Goal: Find specific page/section: Find specific page/section

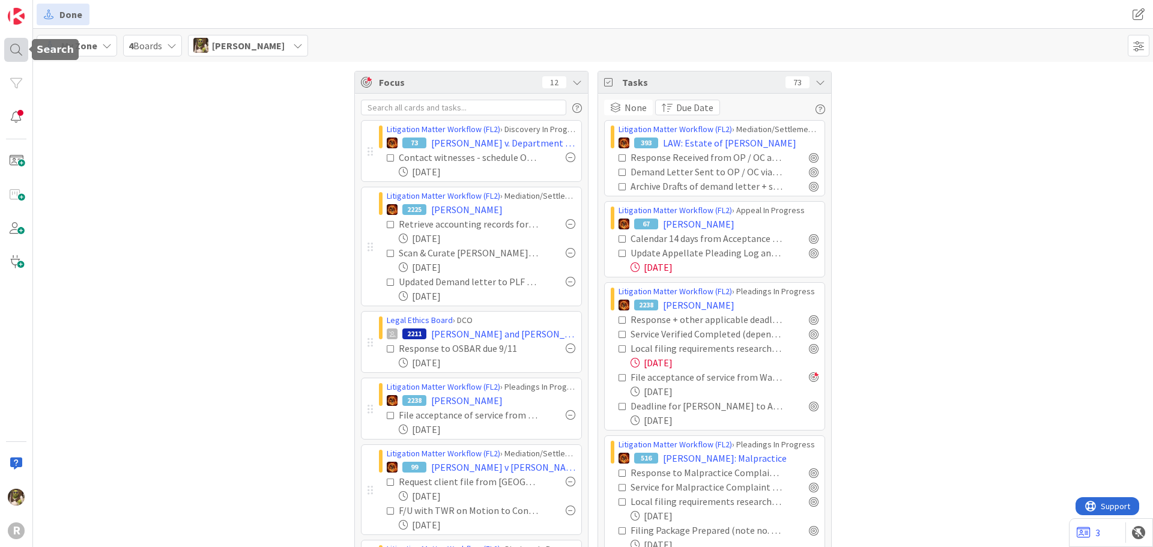
click at [19, 47] on div at bounding box center [16, 50] width 24 height 24
drag, startPoint x: 141, startPoint y: 39, endPoint x: 26, endPoint y: 56, distance: 115.3
click at [26, 56] on div "R Search [PERSON_NAME] Search All Boards No results found." at bounding box center [16, 273] width 33 height 547
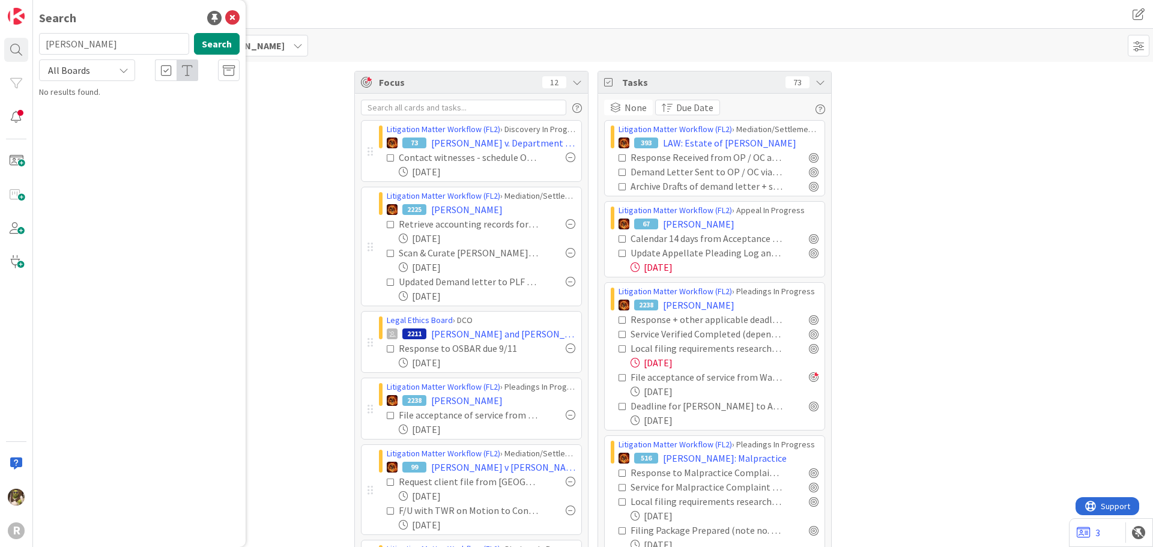
type input "[PERSON_NAME]"
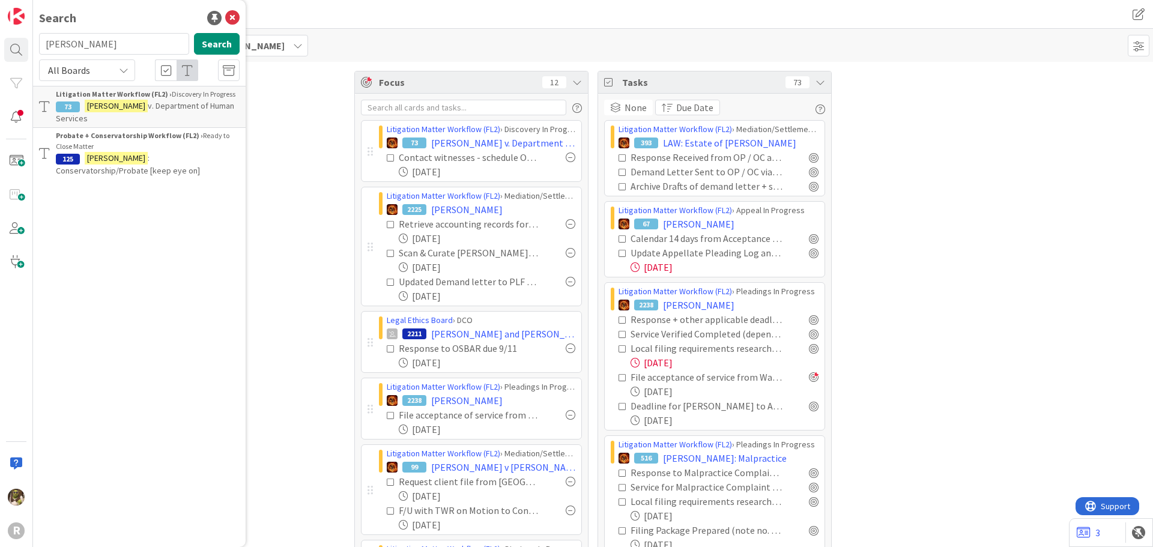
click at [165, 98] on div "Litigation Matter Workflow (FL2) › Discovery In Progress" at bounding box center [148, 94] width 184 height 11
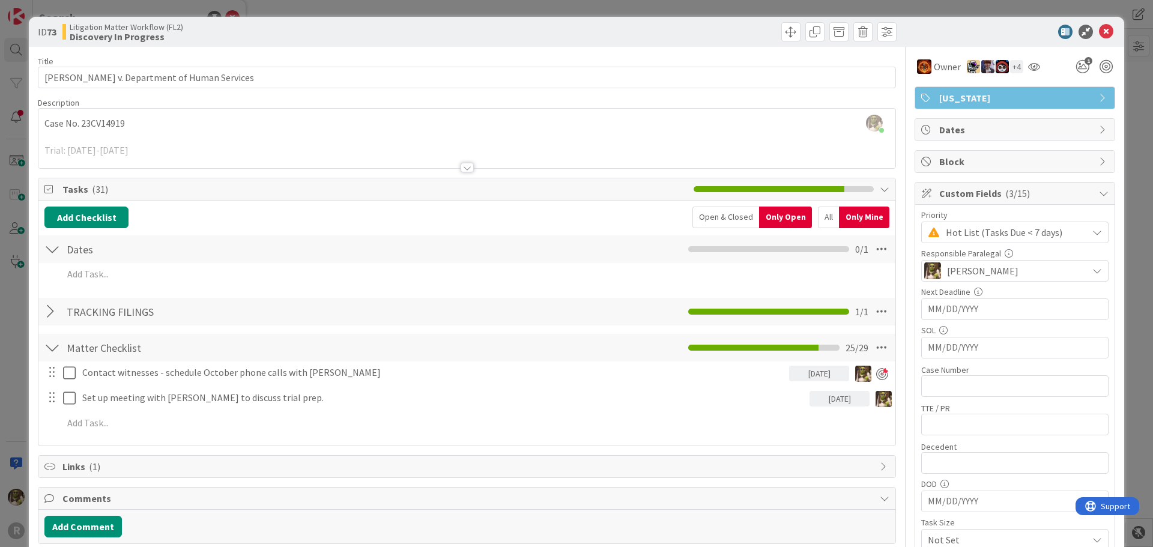
click at [463, 170] on div at bounding box center [467, 168] width 13 height 10
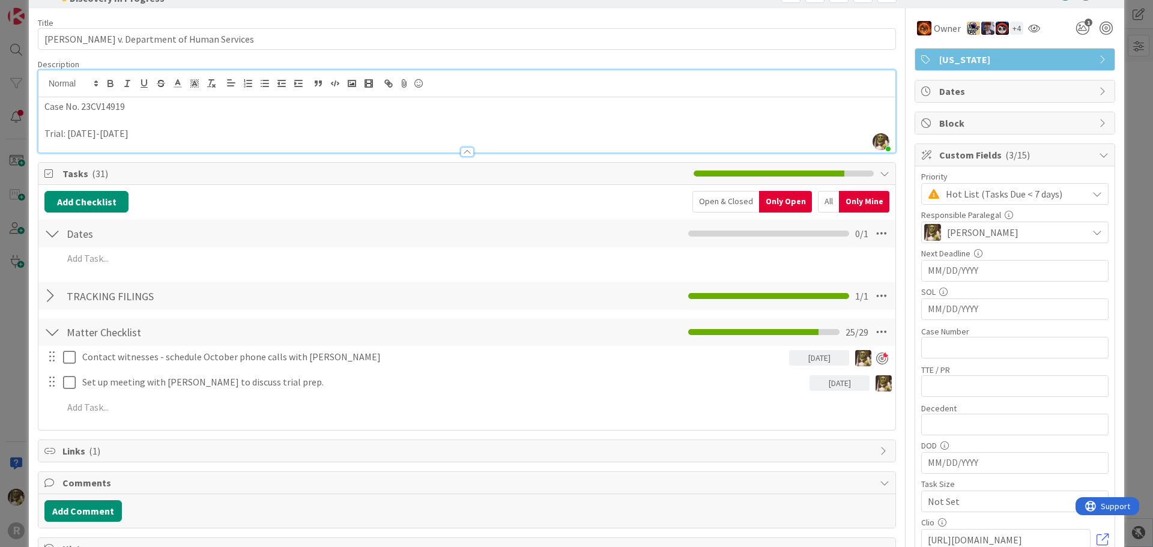
scroll to position [60, 0]
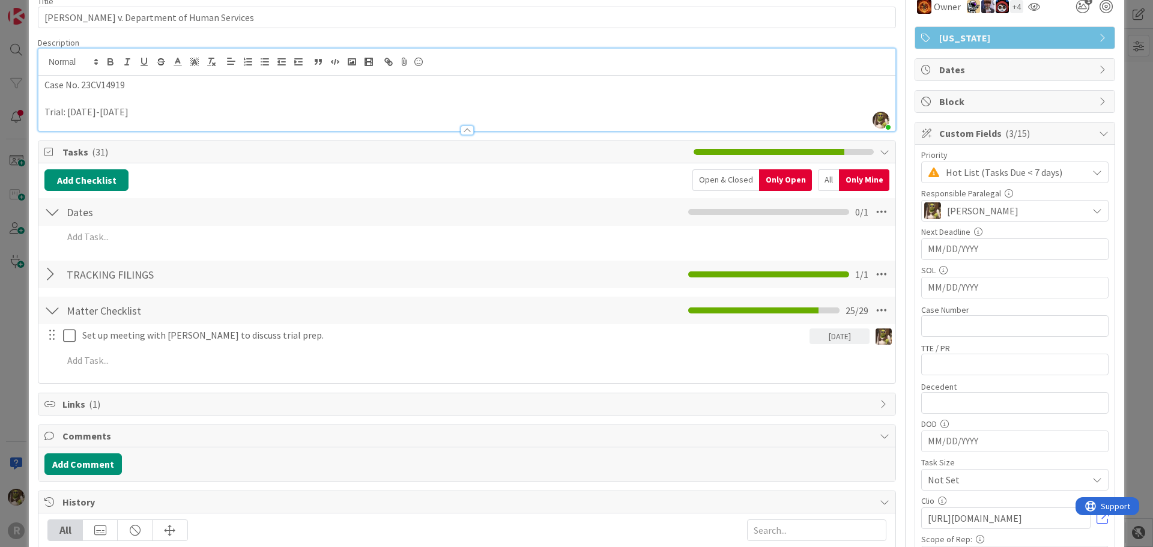
click at [818, 183] on div "All" at bounding box center [828, 180] width 21 height 22
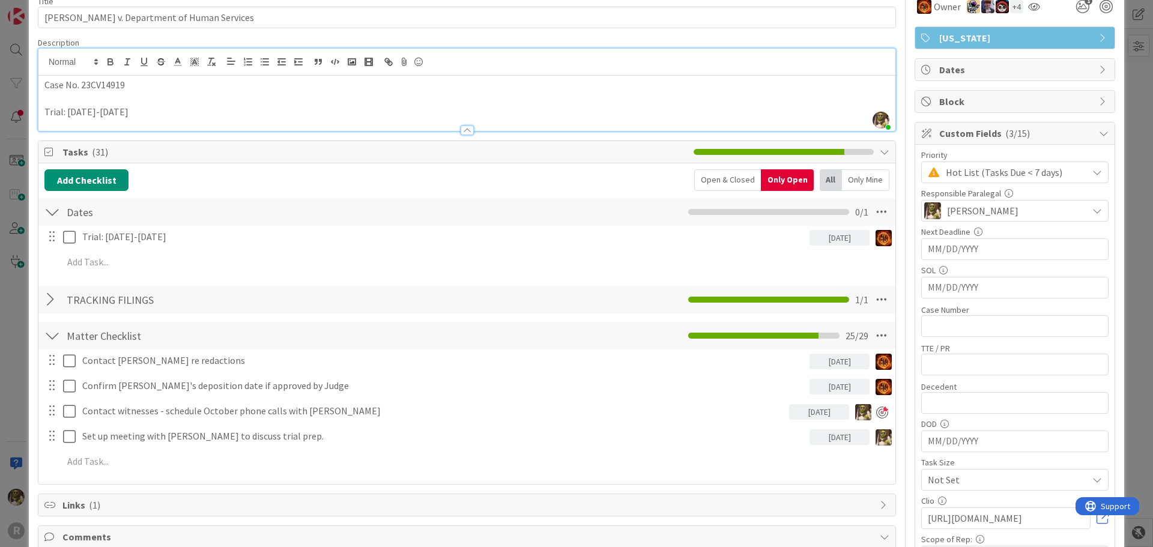
scroll to position [0, 0]
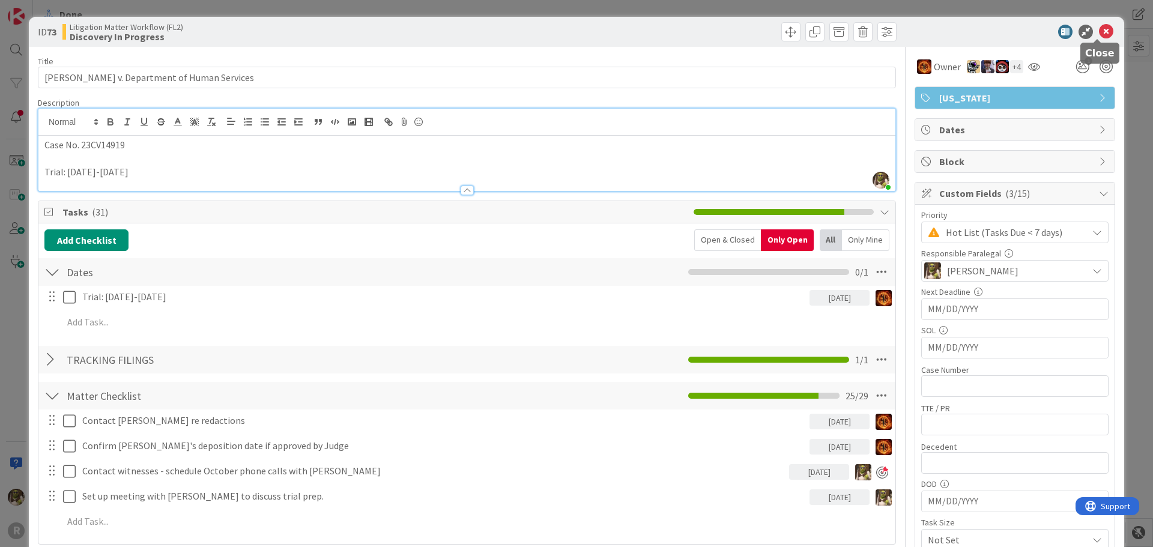
click at [1099, 29] on icon at bounding box center [1106, 32] width 14 height 14
